Goal: Task Accomplishment & Management: Manage account settings

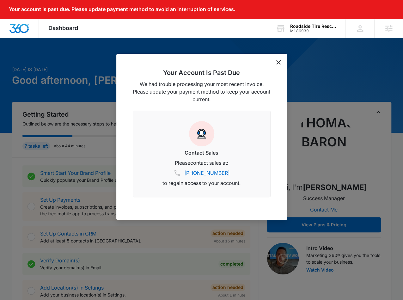
click at [279, 60] on div "Your Account Is Past Due We had trouble processing your most recent invoice. Pl…" at bounding box center [201, 137] width 171 height 166
click at [275, 61] on div "Your Account Is Past Due We had trouble processing your most recent invoice. Pl…" at bounding box center [201, 137] width 171 height 166
click at [277, 61] on icon "dismiss this dialog" at bounding box center [278, 62] width 4 height 4
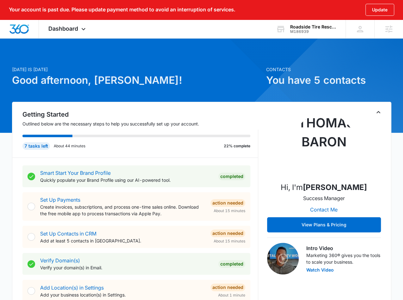
click at [76, 44] on div at bounding box center [201, 85] width 403 height 95
click at [86, 18] on div "Your account is past due. Please update payment method to avoid an interruption…" at bounding box center [201, 10] width 403 height 20
click at [84, 19] on div "Your account is past due. Please update payment method to avoid an interruption…" at bounding box center [201, 10] width 403 height 20
click at [83, 29] on icon at bounding box center [84, 31] width 8 height 8
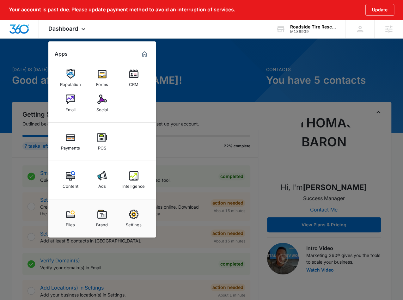
click at [167, 67] on div at bounding box center [201, 150] width 403 height 300
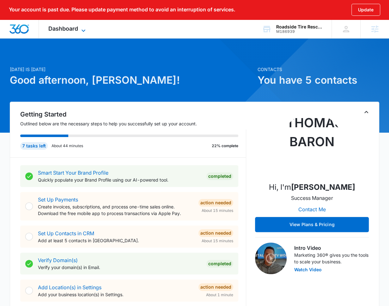
click at [81, 29] on icon at bounding box center [84, 31] width 8 height 8
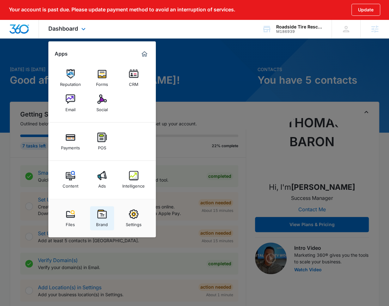
click at [94, 209] on link "Brand" at bounding box center [102, 218] width 24 height 24
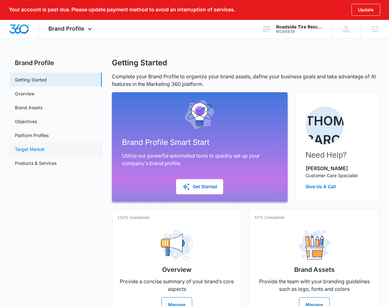
click at [44, 146] on link "Target Market" at bounding box center [30, 149] width 30 height 7
